Goal: Information Seeking & Learning: Learn about a topic

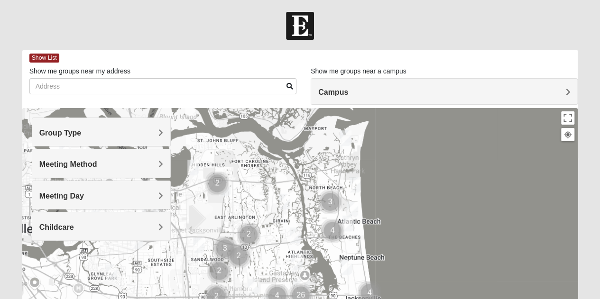
click at [157, 136] on h4 "Group Type" at bounding box center [101, 133] width 124 height 9
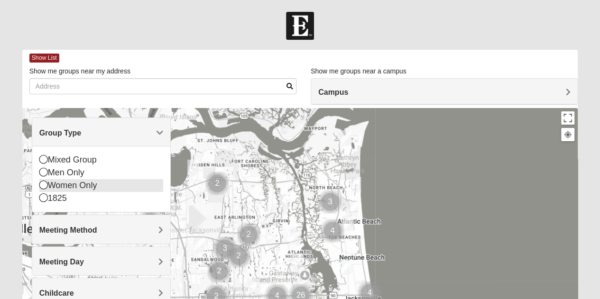
click at [43, 186] on icon at bounding box center [43, 185] width 9 height 9
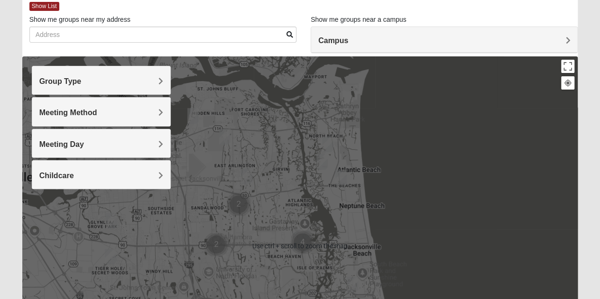
scroll to position [52, 0]
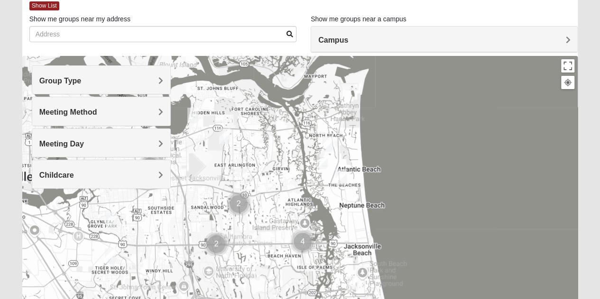
click at [215, 174] on div at bounding box center [300, 245] width 556 height 379
click at [246, 175] on img "Womens Queen 32225" at bounding box center [246, 175] width 19 height 23
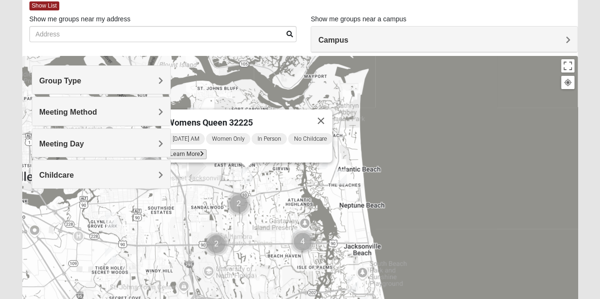
click at [191, 152] on span "Learn More" at bounding box center [186, 154] width 40 height 10
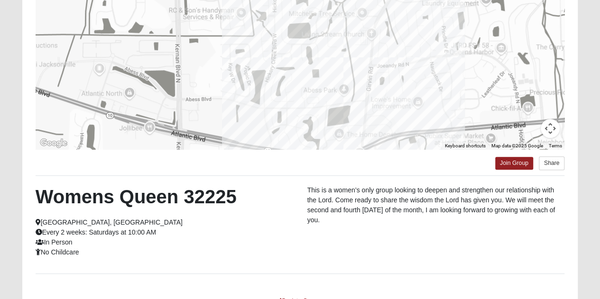
scroll to position [145, 0]
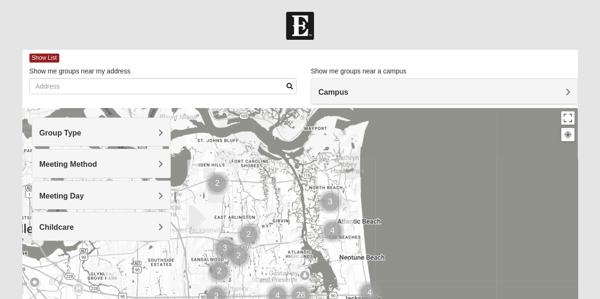
click at [122, 142] on div "Group Type" at bounding box center [101, 132] width 138 height 28
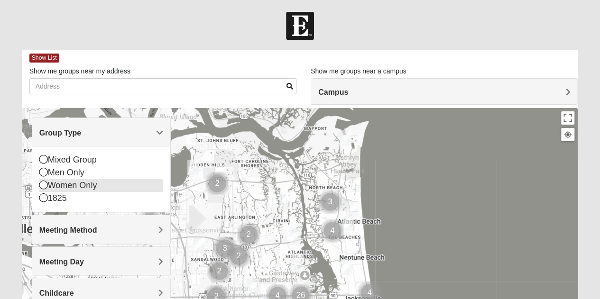
click at [41, 186] on icon at bounding box center [43, 185] width 9 height 9
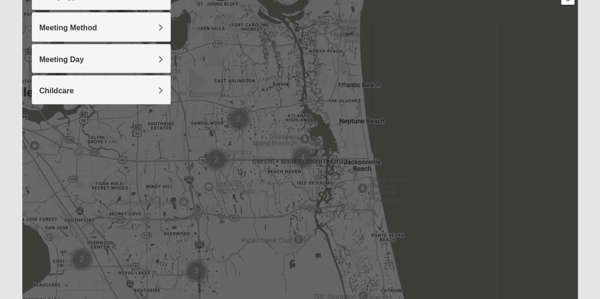
scroll to position [138, 0]
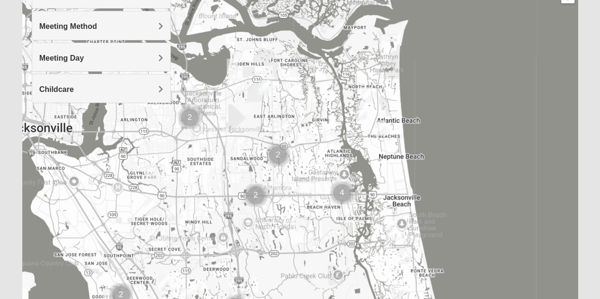
drag, startPoint x: 276, startPoint y: 164, endPoint x: 315, endPoint y: 202, distance: 55.3
click at [315, 202] on div at bounding box center [300, 159] width 556 height 379
click at [266, 88] on img "Womens Beattie 32225" at bounding box center [264, 87] width 19 height 23
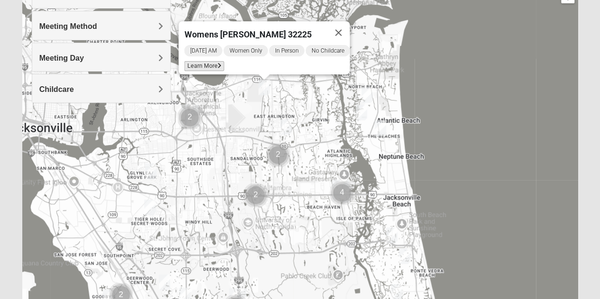
click at [202, 61] on span "Learn More" at bounding box center [204, 66] width 40 height 10
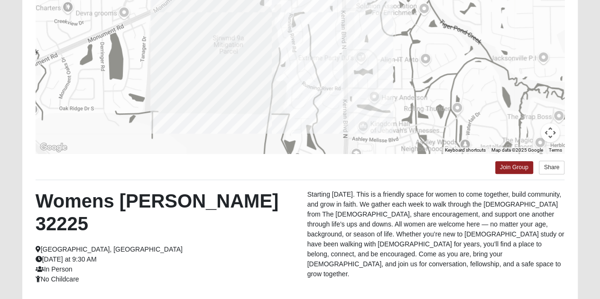
scroll to position [139, 0]
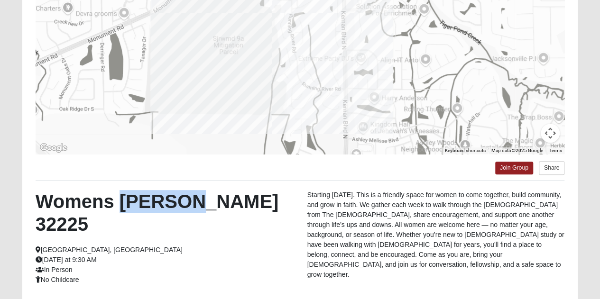
drag, startPoint x: 182, startPoint y: 204, endPoint x: 121, endPoint y: 202, distance: 60.8
click at [121, 202] on h2 "Womens [PERSON_NAME] 32225" at bounding box center [165, 213] width 258 height 46
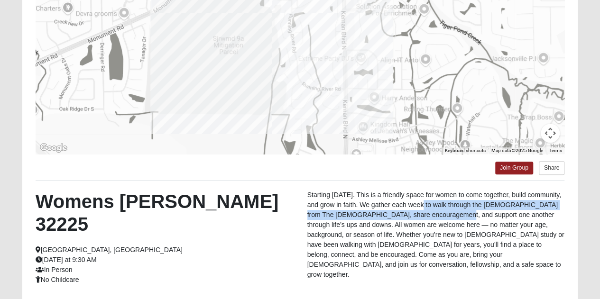
drag, startPoint x: 421, startPoint y: 204, endPoint x: 430, endPoint y: 212, distance: 12.1
click at [430, 212] on p "Starting [DATE]. This is a friendly space for women to come together, build com…" at bounding box center [436, 235] width 258 height 90
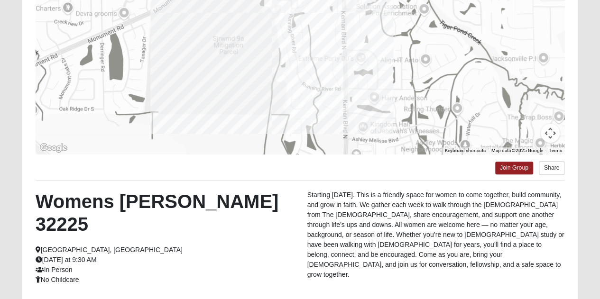
click at [253, 216] on div "Womens Beattie 32225 Jacksonville, FL Tuesday at 9:30 AM In Person No Childcare" at bounding box center [164, 237] width 272 height 95
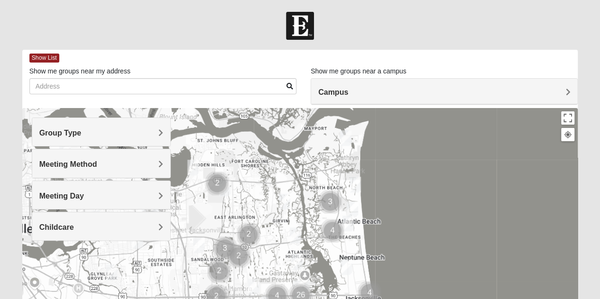
click at [101, 136] on h4 "Group Type" at bounding box center [101, 133] width 124 height 9
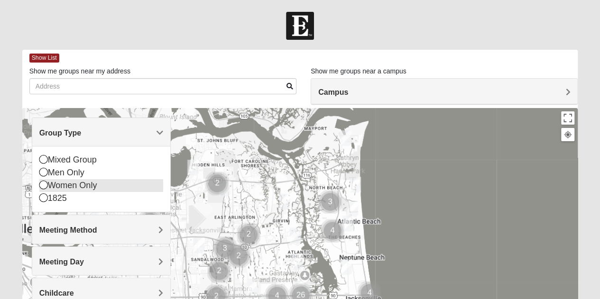
click at [42, 185] on icon at bounding box center [43, 185] width 9 height 9
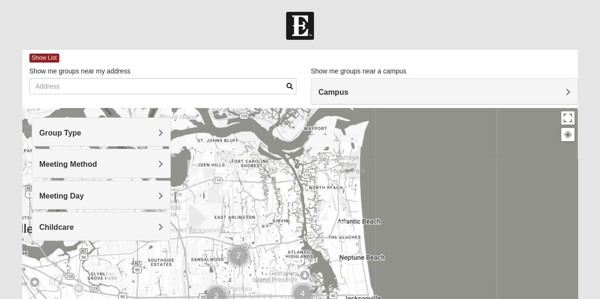
click at [227, 192] on img "Womens Beattie 32225" at bounding box center [224, 188] width 19 height 23
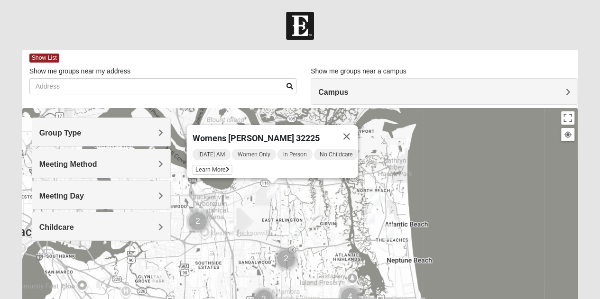
drag, startPoint x: 283, startPoint y: 225, endPoint x: 331, endPoint y: 206, distance: 51.8
click at [331, 206] on div "Womens [PERSON_NAME] 32225 [DATE] AM Women Only In Person No Childcare Learn Mo…" at bounding box center [300, 297] width 556 height 379
click at [388, 231] on img "Womens Foran 32233" at bounding box center [388, 232] width 19 height 23
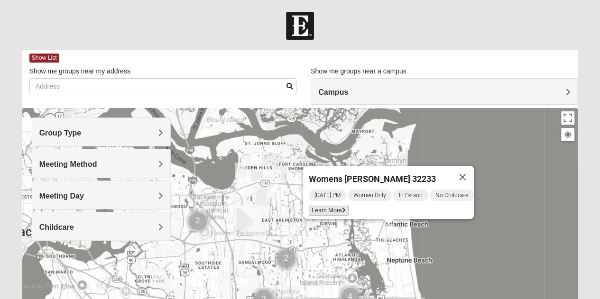
click at [325, 206] on span "Learn More" at bounding box center [329, 211] width 40 height 10
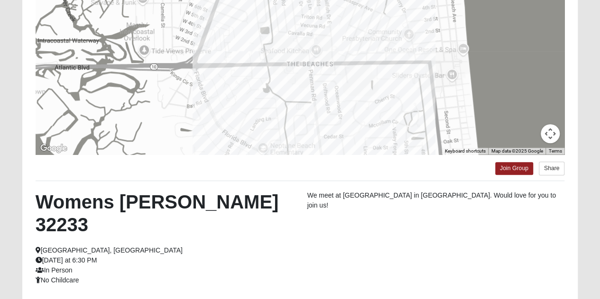
scroll to position [139, 0]
drag, startPoint x: 103, startPoint y: 236, endPoint x: 50, endPoint y: 233, distance: 53.2
click at [50, 256] on span "Wednesday at 6:30 PM" at bounding box center [67, 260] width 62 height 8
click at [167, 233] on div "Womens Foran 32233 Atlantic Beach, FL Wednesday at 6:30 PM In Person No Childca…" at bounding box center [164, 237] width 272 height 95
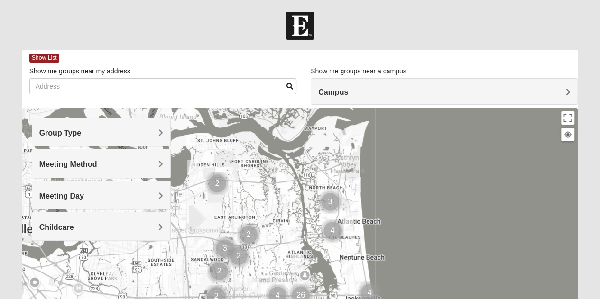
click at [143, 134] on h4 "Group Type" at bounding box center [101, 133] width 124 height 9
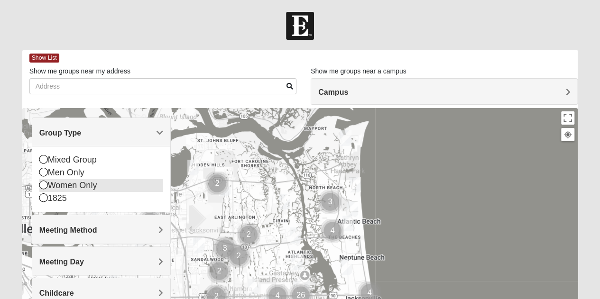
click at [43, 186] on icon at bounding box center [43, 185] width 9 height 9
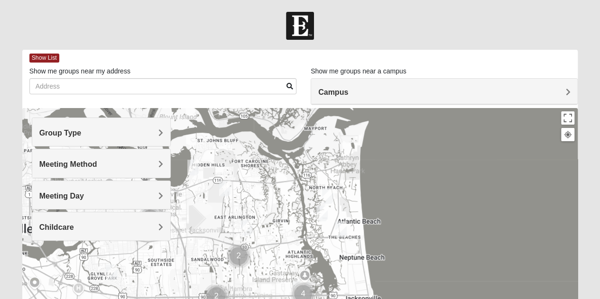
click at [80, 135] on span "Group Type" at bounding box center [60, 133] width 42 height 8
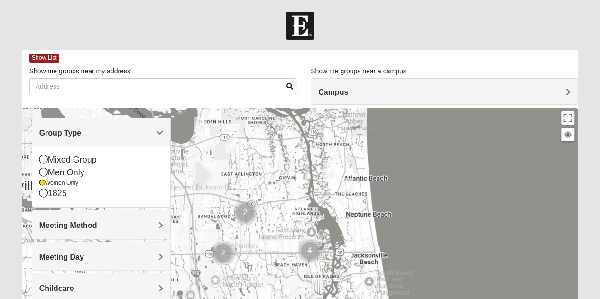
drag, startPoint x: 287, startPoint y: 229, endPoint x: 290, endPoint y: 185, distance: 44.2
click at [290, 185] on div at bounding box center [300, 297] width 556 height 379
click at [329, 168] on img "Womens Simmons 32233" at bounding box center [328, 170] width 19 height 23
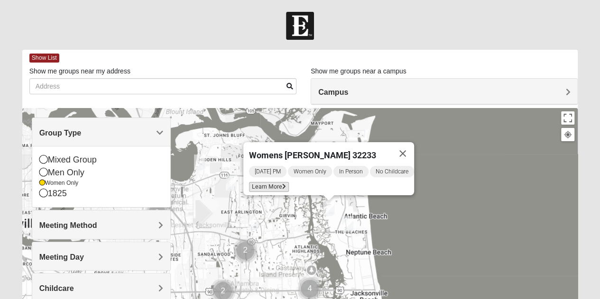
click at [266, 182] on span "Learn More" at bounding box center [269, 187] width 40 height 10
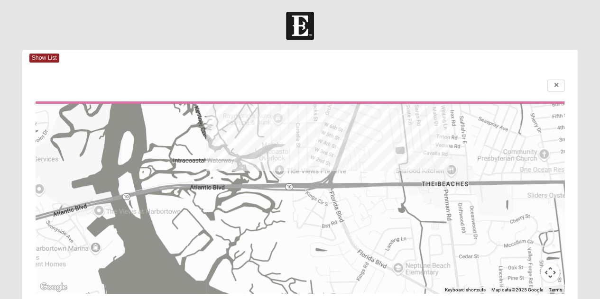
drag, startPoint x: 362, startPoint y: 244, endPoint x: 343, endPoint y: 97, distance: 148.2
click at [343, 97] on div "To navigate the map with touch gestures double-tap and hold your finger on the …" at bounding box center [300, 282] width 556 height 433
click at [46, 60] on span "Show List" at bounding box center [44, 58] width 30 height 9
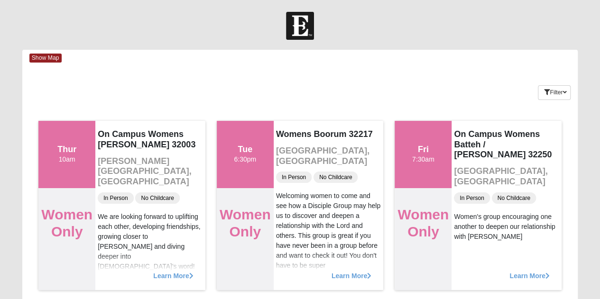
drag, startPoint x: 313, startPoint y: 107, endPoint x: 297, endPoint y: 68, distance: 42.7
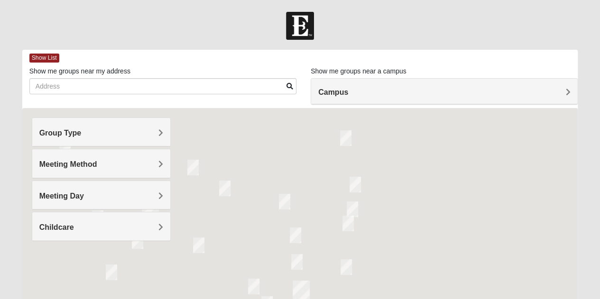
click at [104, 138] on div "Group Type" at bounding box center [101, 132] width 138 height 28
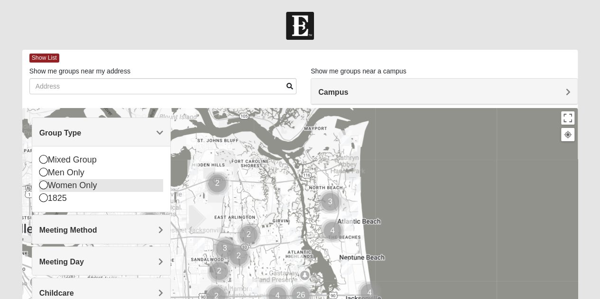
click at [45, 189] on div "Women Only" at bounding box center [101, 185] width 124 height 13
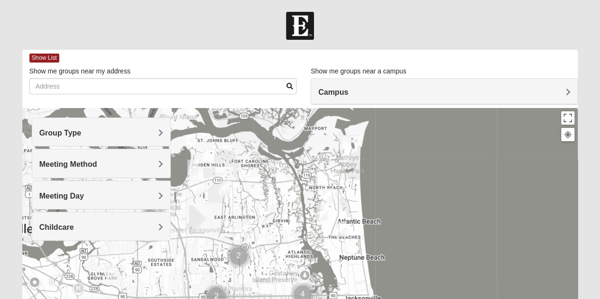
click at [108, 140] on div "Group Type" at bounding box center [101, 132] width 138 height 28
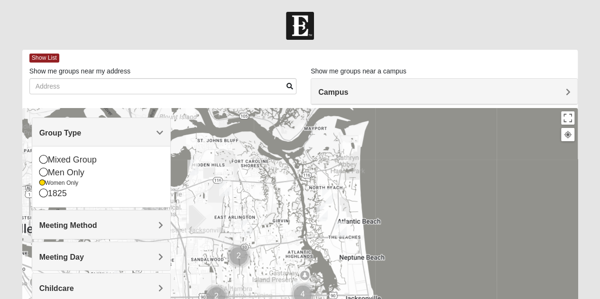
click at [254, 177] on div at bounding box center [300, 297] width 556 height 379
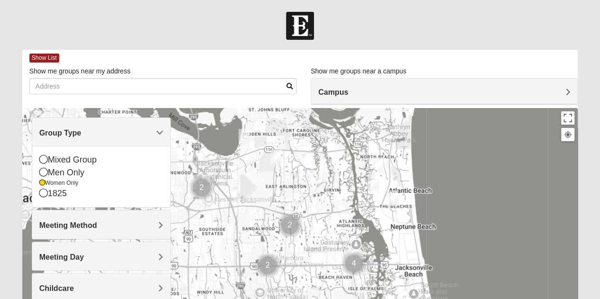
drag, startPoint x: 267, startPoint y: 178, endPoint x: 322, endPoint y: 143, distance: 65.7
click at [322, 143] on div at bounding box center [300, 297] width 556 height 379
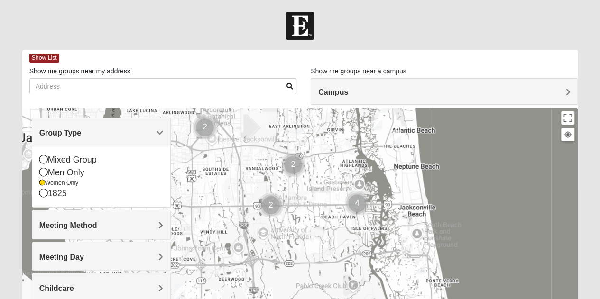
drag, startPoint x: 312, startPoint y: 250, endPoint x: 312, endPoint y: 190, distance: 60.2
click at [312, 190] on div at bounding box center [300, 297] width 556 height 379
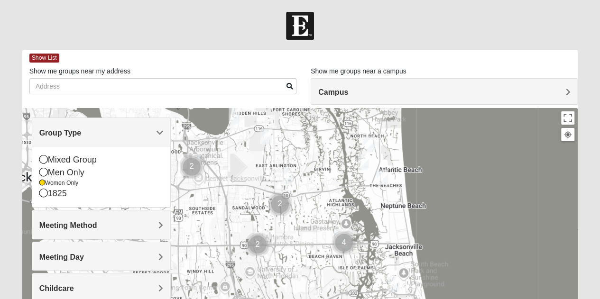
drag, startPoint x: 341, startPoint y: 170, endPoint x: 328, endPoint y: 212, distance: 43.5
click at [328, 212] on div at bounding box center [300, 297] width 556 height 379
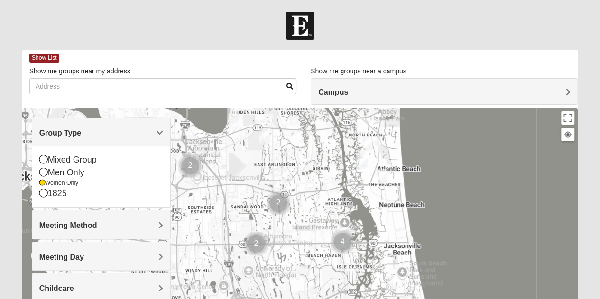
click at [285, 176] on img "Womens Queen 32225" at bounding box center [286, 175] width 19 height 23
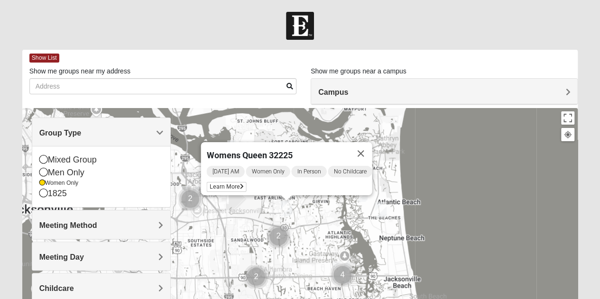
click at [361, 200] on img "Womens Simmons 32233" at bounding box center [361, 194] width 19 height 23
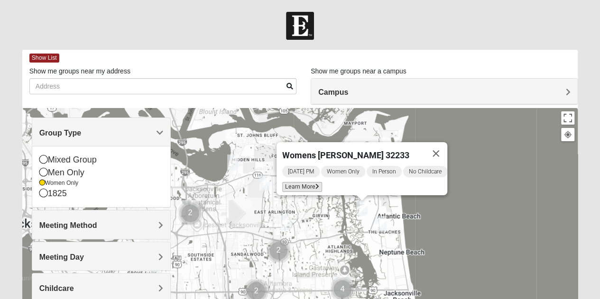
click at [307, 183] on span "Learn More" at bounding box center [302, 187] width 40 height 10
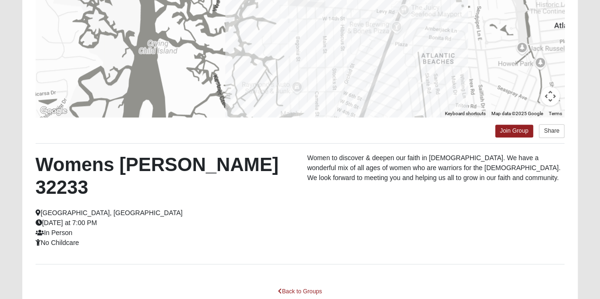
scroll to position [179, 0]
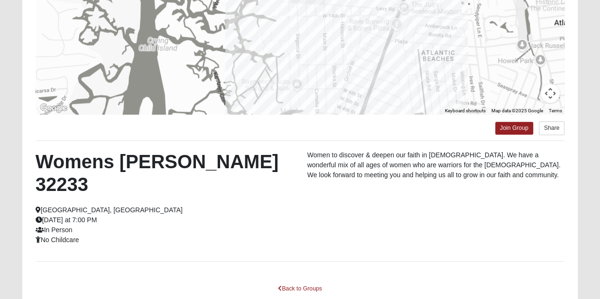
click at [418, 223] on div "Womens Simmons 32233 Atlantic Beach, FL Monday at 7:00 PM In Person No Childcar…" at bounding box center [299, 200] width 543 height 101
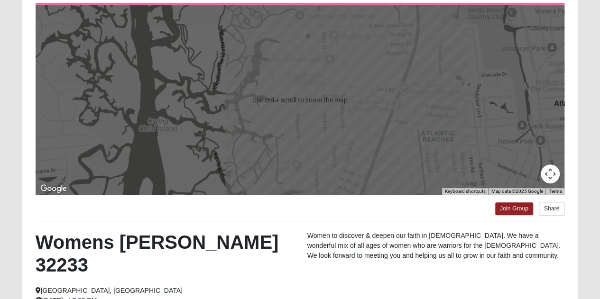
scroll to position [79, 0]
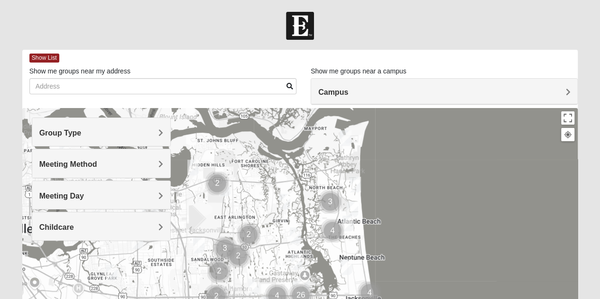
click at [137, 138] on div "Group Type" at bounding box center [101, 132] width 138 height 28
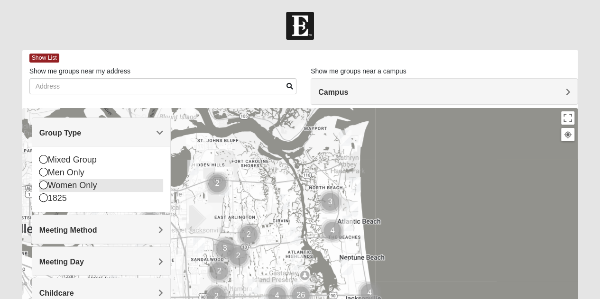
click at [46, 183] on icon at bounding box center [43, 185] width 9 height 9
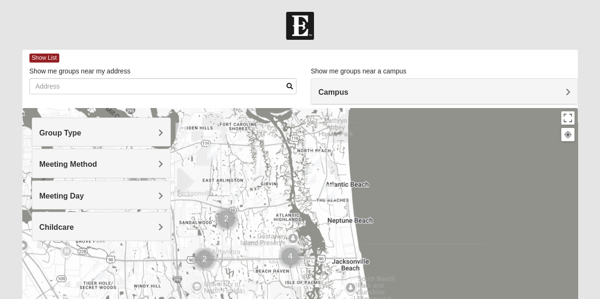
drag, startPoint x: 302, startPoint y: 219, endPoint x: 288, endPoint y: 181, distance: 40.6
click at [288, 181] on div at bounding box center [300, 297] width 556 height 379
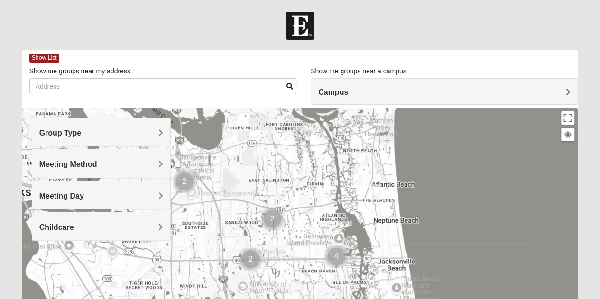
drag, startPoint x: 326, startPoint y: 261, endPoint x: 373, endPoint y: 260, distance: 47.0
click at [373, 260] on div at bounding box center [300, 297] width 556 height 379
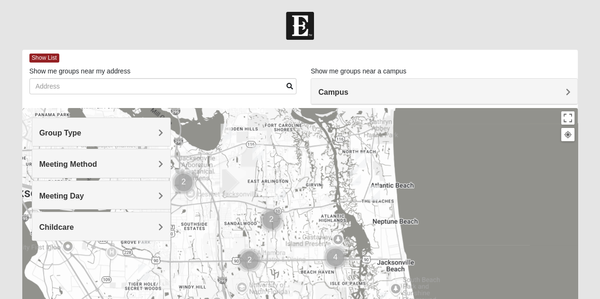
click at [359, 158] on img "Womens Ehler 32233" at bounding box center [360, 159] width 19 height 23
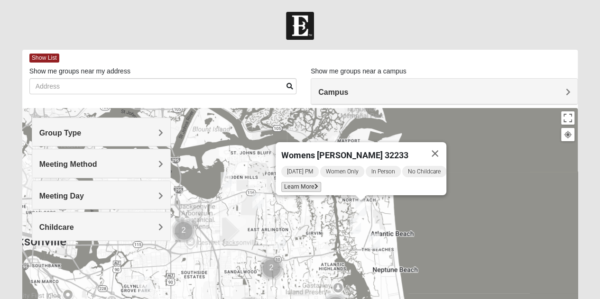
click at [297, 184] on span "Learn More" at bounding box center [301, 187] width 40 height 10
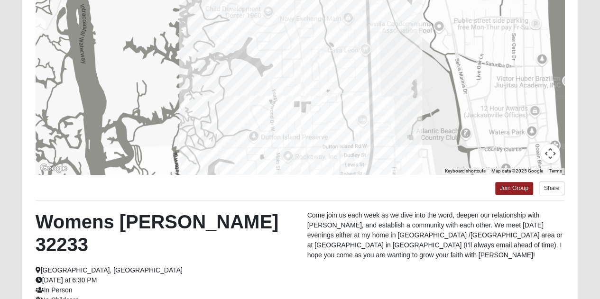
scroll to position [68, 0]
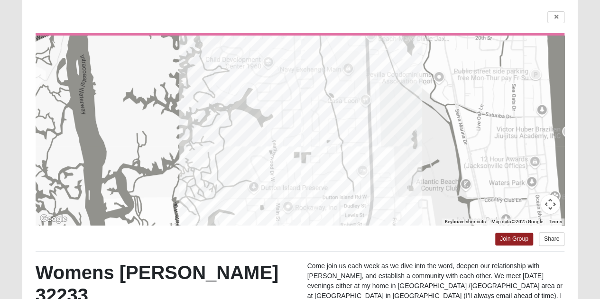
click at [299, 134] on div at bounding box center [300, 131] width 529 height 190
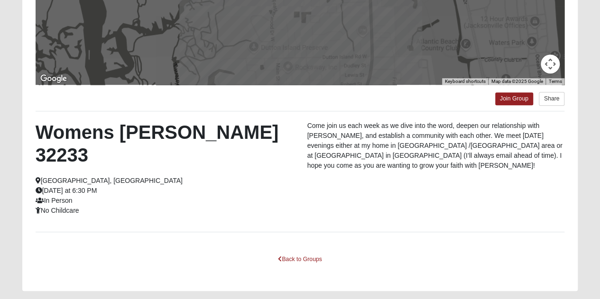
scroll to position [211, 0]
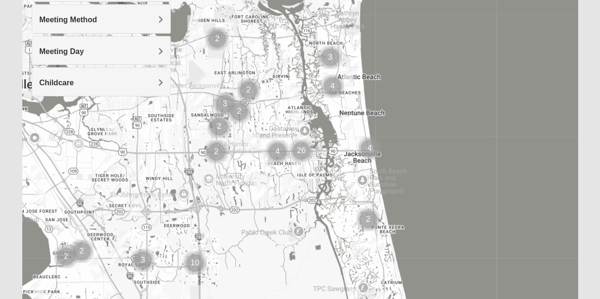
scroll to position [145, 0]
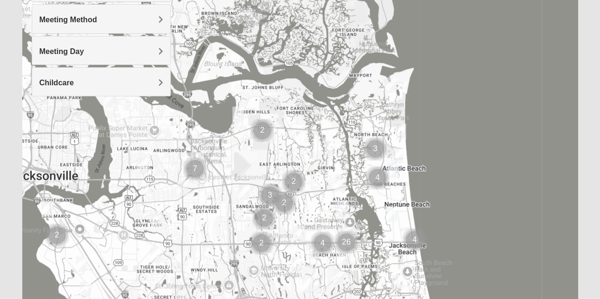
drag, startPoint x: 242, startPoint y: 57, endPoint x: 287, endPoint y: 153, distance: 105.4
click at [287, 153] on div at bounding box center [300, 152] width 556 height 379
click at [108, 18] on h4 "Meeting Method" at bounding box center [101, 19] width 124 height 9
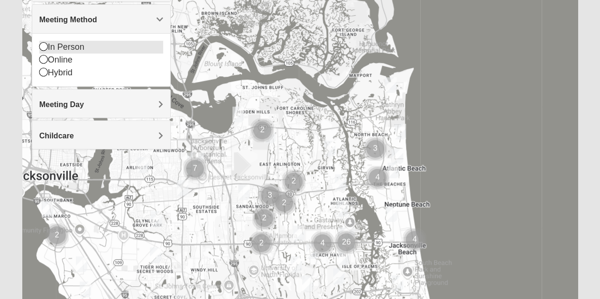
click at [64, 48] on div "In Person" at bounding box center [101, 47] width 124 height 13
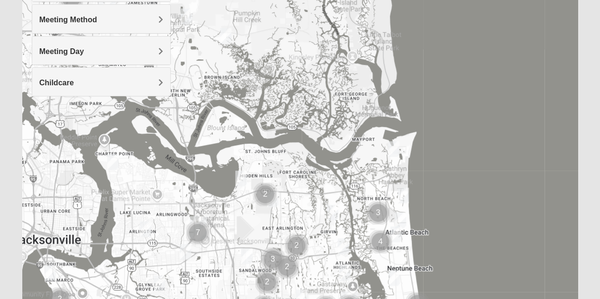
drag, startPoint x: 306, startPoint y: 136, endPoint x: 304, endPoint y: 202, distance: 65.5
click at [304, 202] on div at bounding box center [300, 152] width 556 height 379
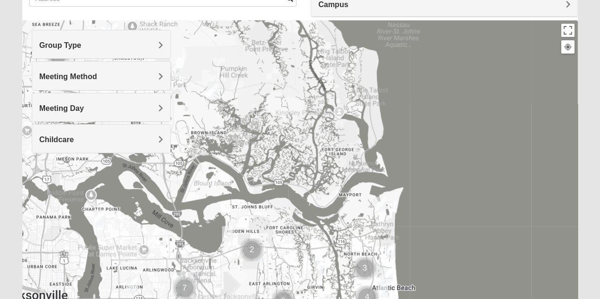
scroll to position [83, 0]
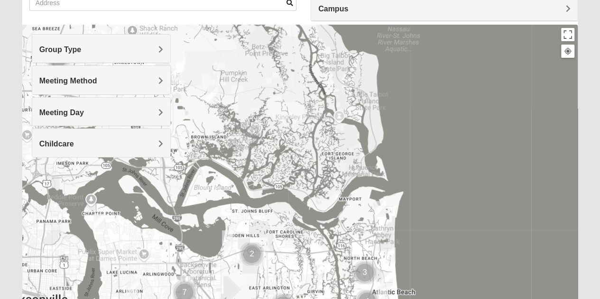
click at [74, 48] on span "Group Type" at bounding box center [60, 50] width 42 height 8
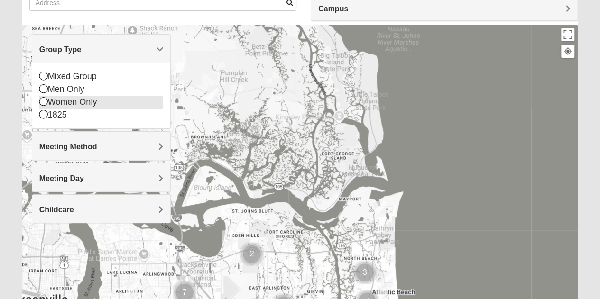
click at [46, 99] on icon at bounding box center [43, 101] width 9 height 9
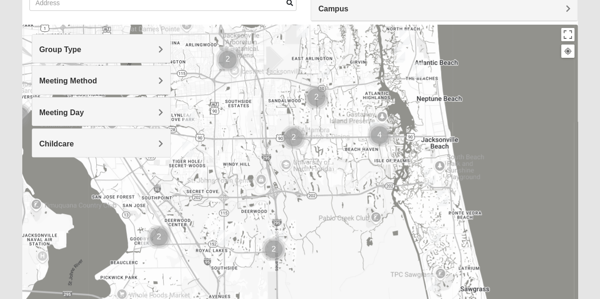
drag, startPoint x: 345, startPoint y: 228, endPoint x: 386, endPoint y: -4, distance: 235.5
click at [386, 0] on html "Log In Find A Group Error Show List Loading Groups" at bounding box center [300, 178] width 600 height 522
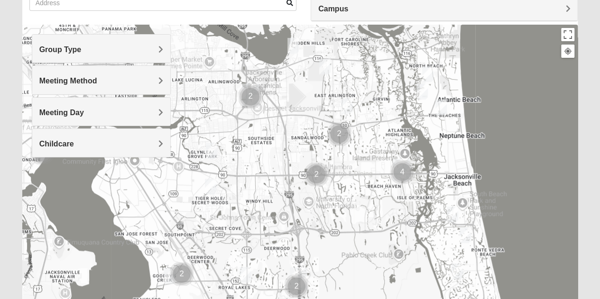
drag, startPoint x: 341, startPoint y: 157, endPoint x: 364, endPoint y: 196, distance: 45.1
click at [364, 196] on div at bounding box center [300, 214] width 556 height 379
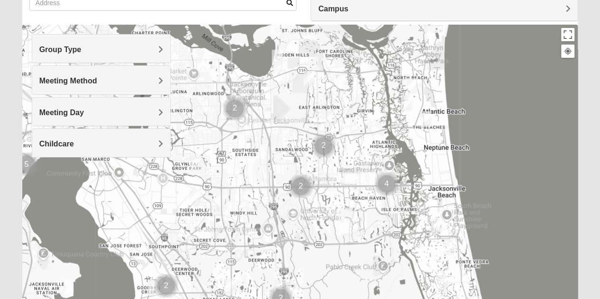
drag, startPoint x: 353, startPoint y: 163, endPoint x: 338, endPoint y: 174, distance: 18.7
click at [338, 174] on div at bounding box center [300, 214] width 556 height 379
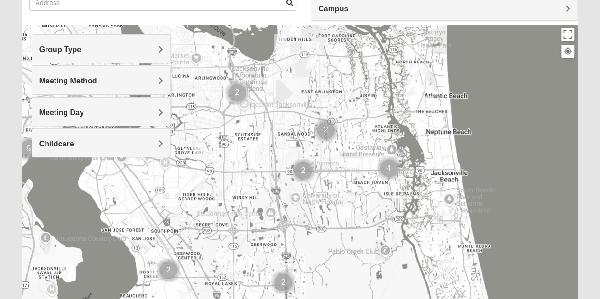
drag, startPoint x: 346, startPoint y: 182, endPoint x: 347, endPoint y: 167, distance: 15.2
click at [347, 167] on div at bounding box center [300, 214] width 556 height 379
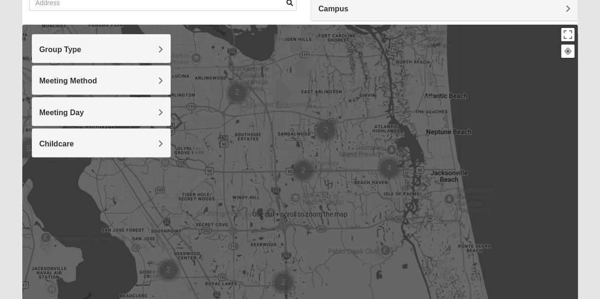
scroll to position [142, 0]
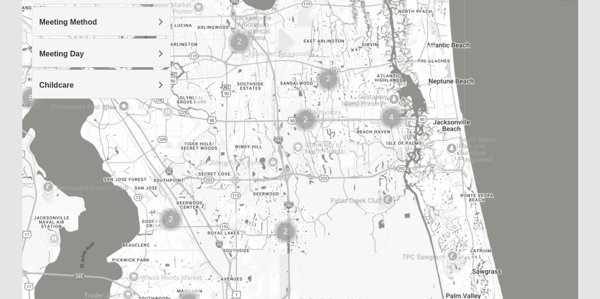
drag, startPoint x: 358, startPoint y: 129, endPoint x: 361, endPoint y: 142, distance: 12.9
click at [361, 142] on div at bounding box center [300, 155] width 556 height 379
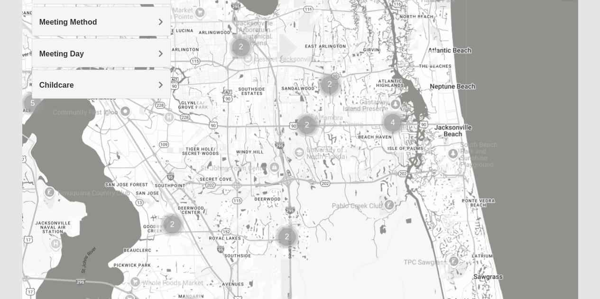
click at [318, 67] on div at bounding box center [300, 155] width 556 height 379
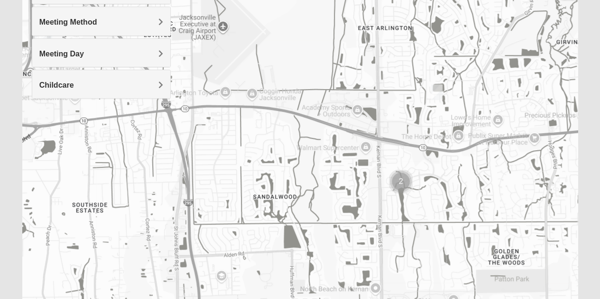
drag, startPoint x: 322, startPoint y: 77, endPoint x: 363, endPoint y: 123, distance: 61.1
click at [363, 123] on div at bounding box center [300, 155] width 556 height 379
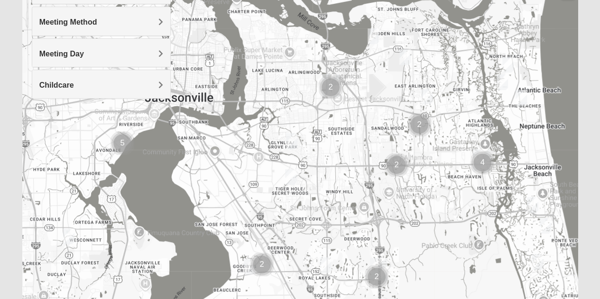
click at [427, 97] on img "Womens Queen 32225" at bounding box center [426, 96] width 19 height 23
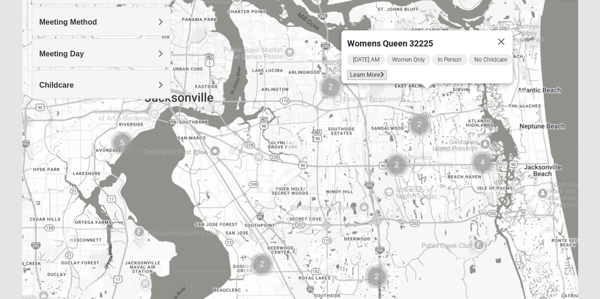
click at [360, 70] on span "Learn More" at bounding box center [367, 75] width 40 height 10
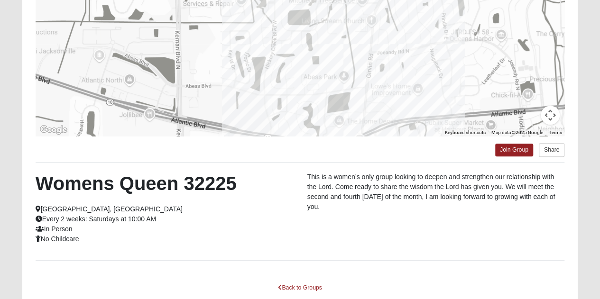
scroll to position [68, 0]
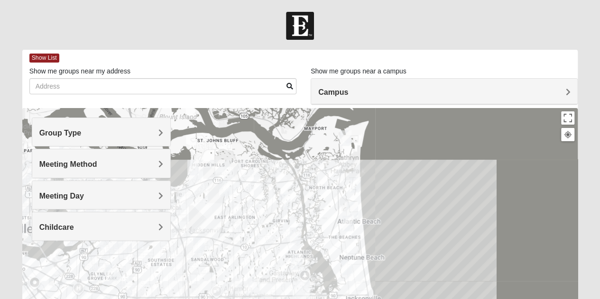
click at [96, 133] on h4 "Group Type" at bounding box center [101, 133] width 124 height 9
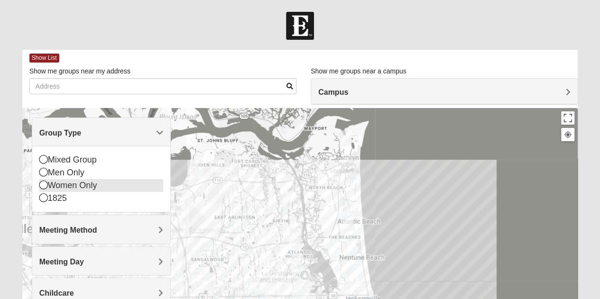
click at [42, 183] on icon at bounding box center [43, 185] width 9 height 9
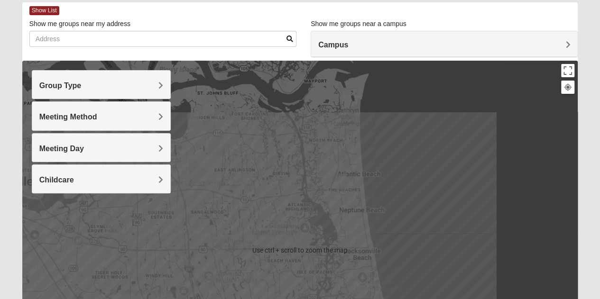
scroll to position [95, 0]
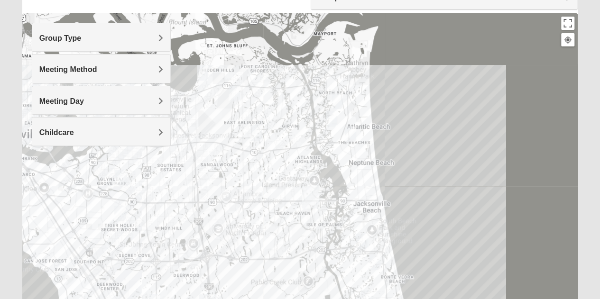
drag, startPoint x: 345, startPoint y: 157, endPoint x: 354, endPoint y: 156, distance: 8.6
click at [354, 156] on div at bounding box center [300, 202] width 556 height 379
click at [200, 72] on img "Traditional Womens DeLoach 32225" at bounding box center [202, 72] width 19 height 23
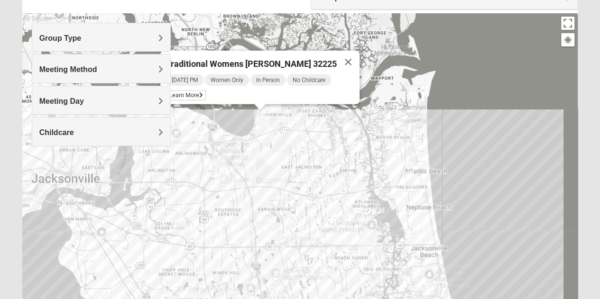
drag, startPoint x: 231, startPoint y: 110, endPoint x: 290, endPoint y: 113, distance: 58.9
click at [290, 113] on div "Traditional Womens DeLoach 32225 Monday PM Women Only In Person No Childcare Le…" at bounding box center [300, 202] width 556 height 379
click at [204, 91] on span "Learn More" at bounding box center [186, 96] width 40 height 10
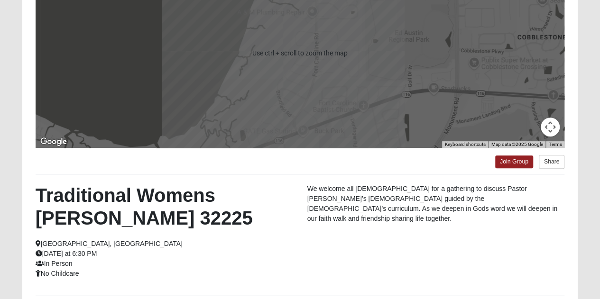
scroll to position [148, 0]
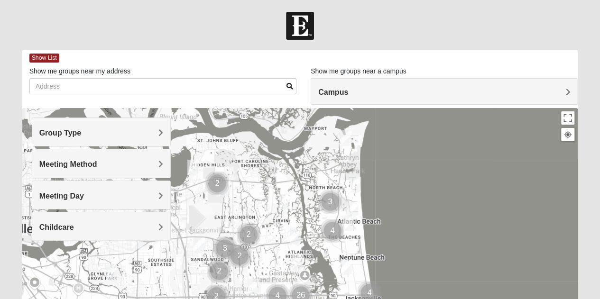
click at [109, 133] on h4 "Group Type" at bounding box center [101, 133] width 124 height 9
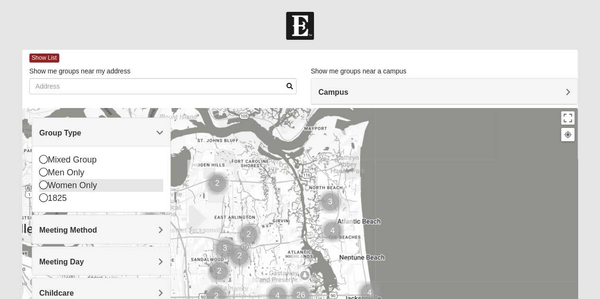
click at [89, 181] on div "Women Only" at bounding box center [101, 185] width 124 height 13
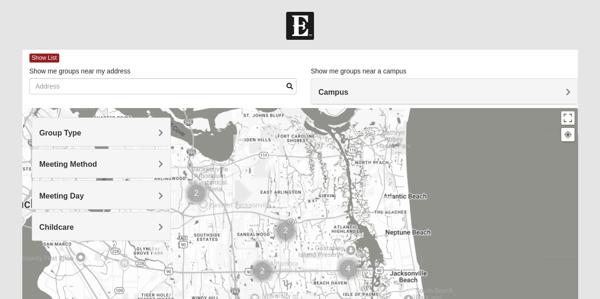
drag, startPoint x: 259, startPoint y: 203, endPoint x: 306, endPoint y: 177, distance: 53.3
click at [306, 177] on div at bounding box center [300, 297] width 556 height 379
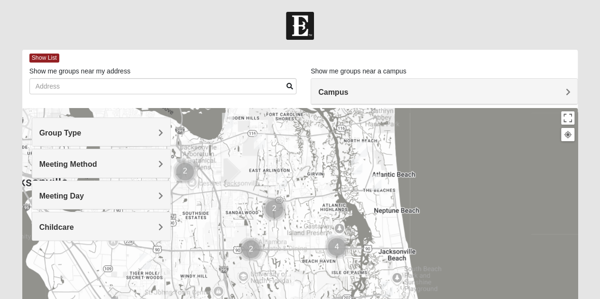
drag, startPoint x: 318, startPoint y: 195, endPoint x: 306, endPoint y: 172, distance: 25.7
click at [306, 172] on div at bounding box center [300, 297] width 556 height 379
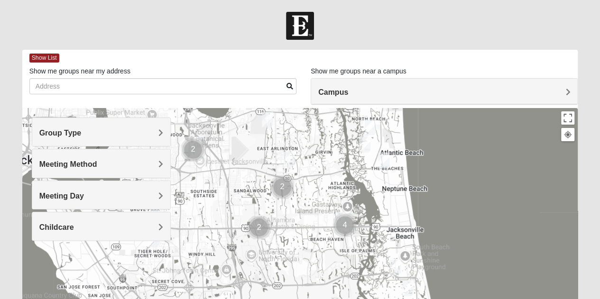
drag, startPoint x: 317, startPoint y: 175, endPoint x: 324, endPoint y: 155, distance: 21.3
click at [324, 155] on div at bounding box center [300, 297] width 556 height 379
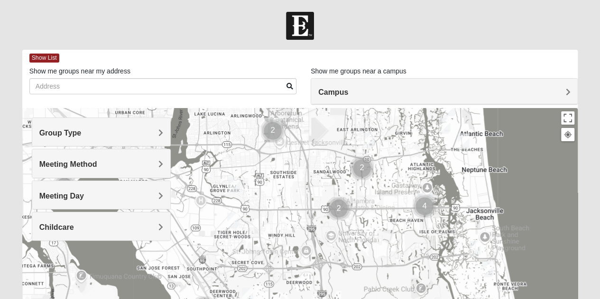
drag, startPoint x: 301, startPoint y: 220, endPoint x: 383, endPoint y: 200, distance: 84.4
click at [383, 200] on div at bounding box center [300, 297] width 556 height 379
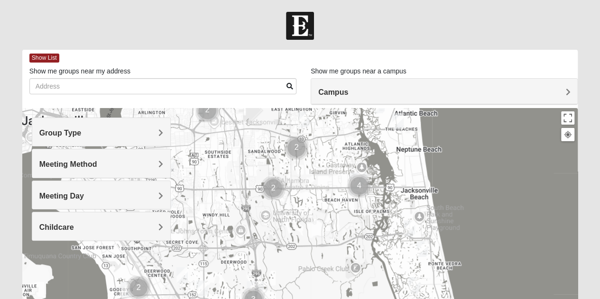
drag, startPoint x: 375, startPoint y: 225, endPoint x: 309, endPoint y: 204, distance: 68.8
click at [309, 204] on div at bounding box center [300, 297] width 556 height 379
click at [410, 231] on img "Womens Doudna 32250" at bounding box center [409, 228] width 19 height 23
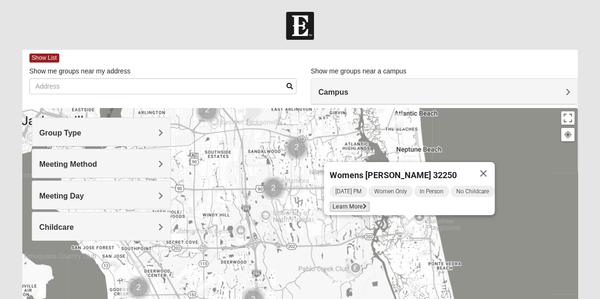
click at [340, 203] on span "Learn More" at bounding box center [350, 207] width 40 height 10
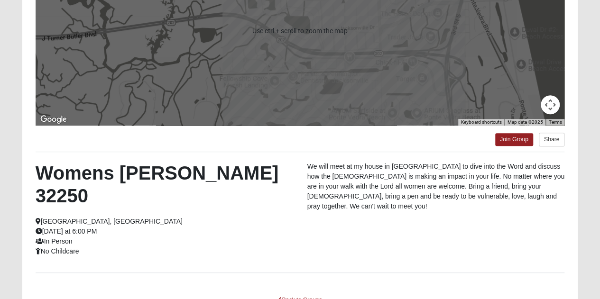
scroll to position [211, 0]
